Goal: Information Seeking & Learning: Learn about a topic

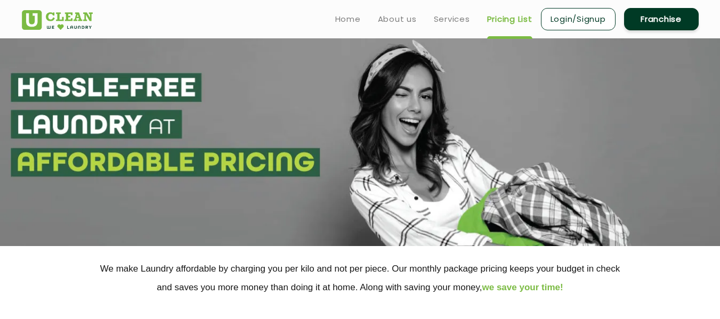
click at [720, 31] on html "Home About us Services Pricing List Login/Signup Franchise Home About us Franch…" at bounding box center [360, 159] width 720 height 319
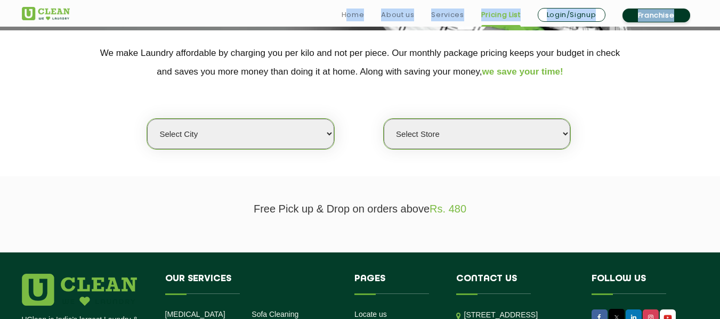
drag, startPoint x: 728, startPoint y: 31, endPoint x: 701, endPoint y: 123, distance: 95.3
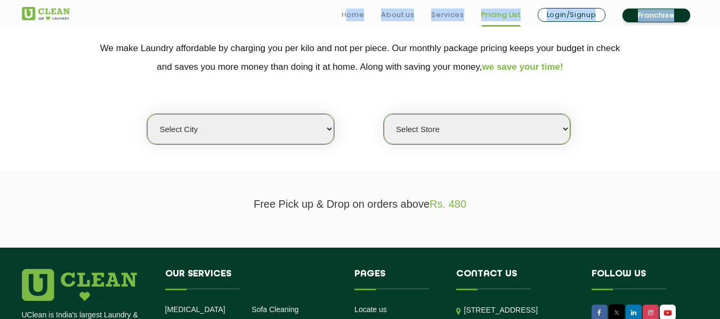
click at [254, 117] on select "Select city [GEOGRAPHIC_DATA] [GEOGRAPHIC_DATA] [GEOGRAPHIC_DATA] [GEOGRAPHIC_D…" at bounding box center [240, 129] width 187 height 30
select select "68"
click at [147, 114] on select "Select city [GEOGRAPHIC_DATA] [GEOGRAPHIC_DATA] [GEOGRAPHIC_DATA] [GEOGRAPHIC_D…" at bounding box center [240, 129] width 187 height 30
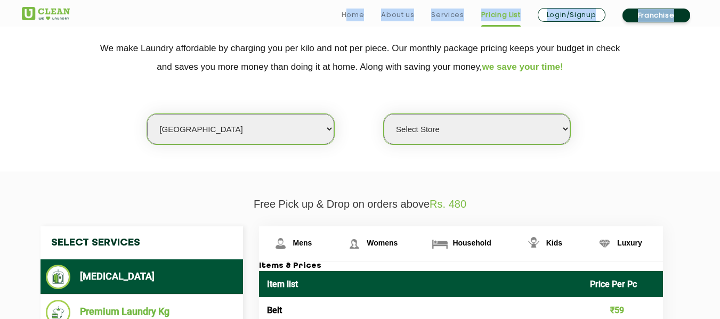
click at [450, 132] on select "Select Store [PERSON_NAME][GEOGRAPHIC_DATA] UClean Talab Tillo UClean Janipur U…" at bounding box center [477, 129] width 187 height 30
select select "432"
click at [384, 114] on select "Select Store [PERSON_NAME][GEOGRAPHIC_DATA] UClean Talab Tillo UClean Janipur U…" at bounding box center [477, 129] width 187 height 30
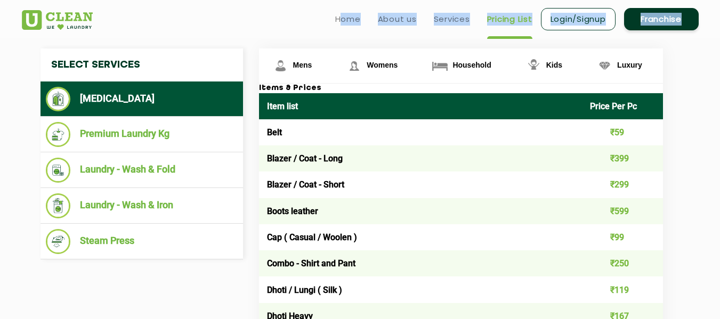
scroll to position [389, 0]
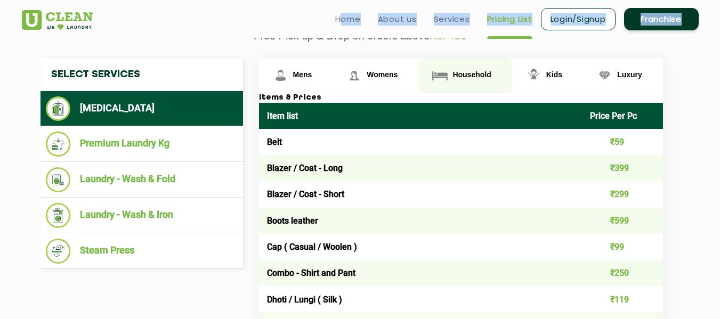
click at [471, 76] on span "Household" at bounding box center [472, 74] width 38 height 9
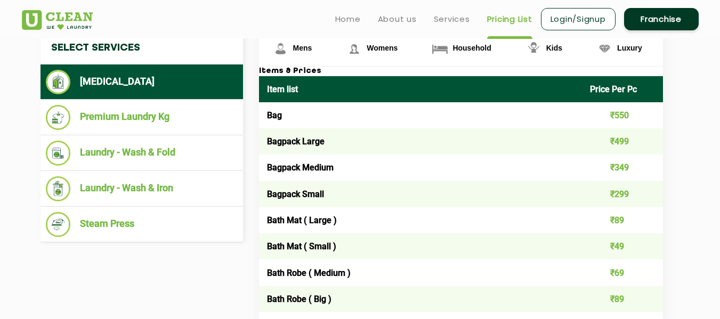
scroll to position [407, 0]
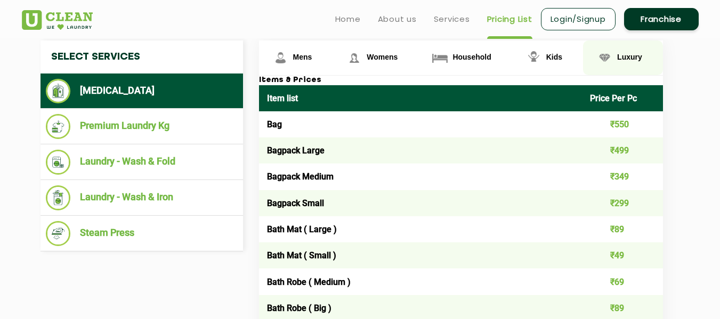
click at [633, 54] on span "Luxury" at bounding box center [629, 57] width 25 height 9
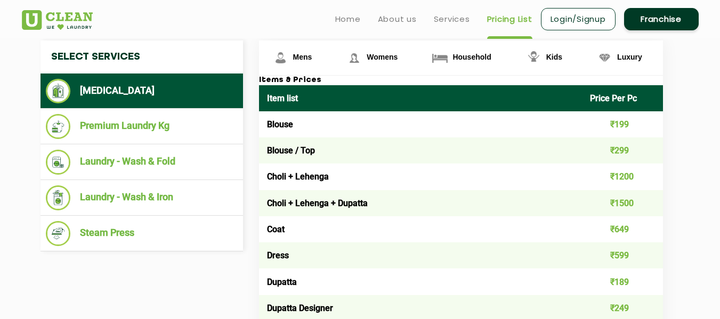
scroll to position [1660, 0]
